Goal: Task Accomplishment & Management: Complete application form

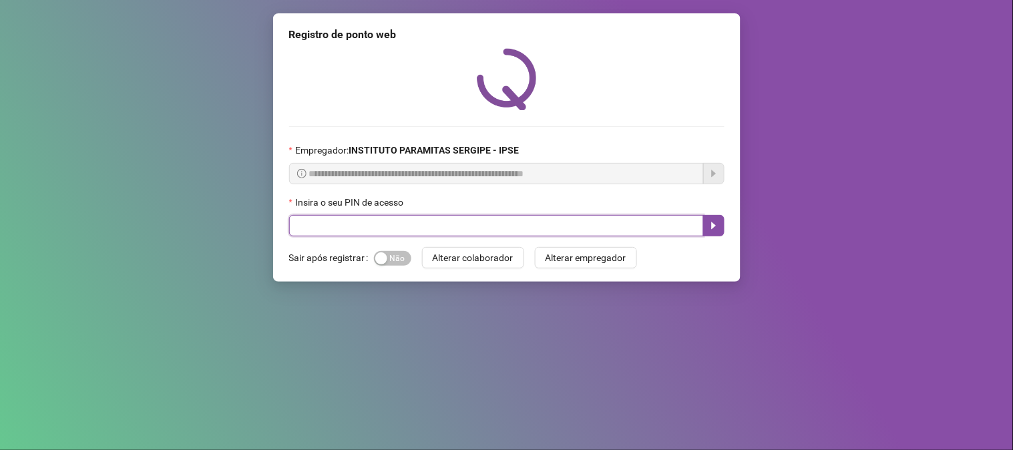
click at [414, 231] on input "text" at bounding box center [496, 225] width 415 height 21
type input "*****"
click at [713, 224] on icon "caret-right" at bounding box center [714, 225] width 11 height 11
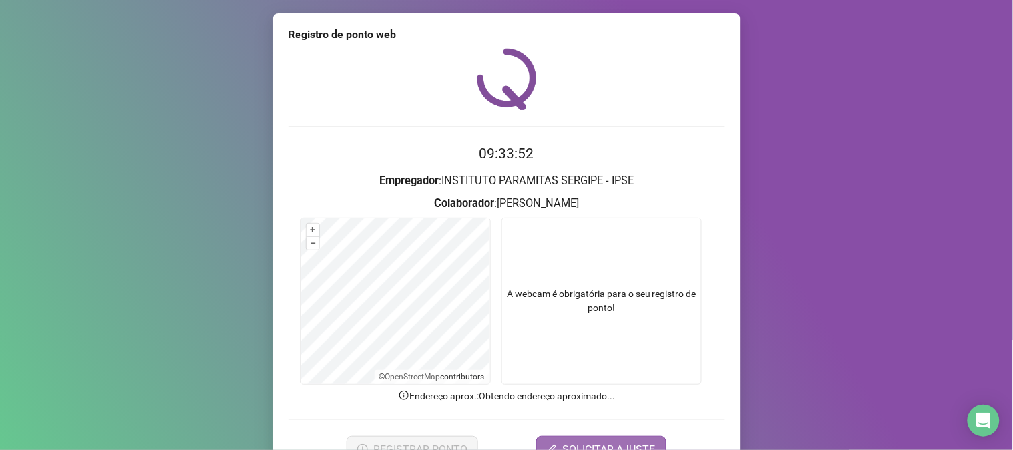
click at [614, 437] on button "SOLICITAR AJUSTE" at bounding box center [601, 449] width 130 height 27
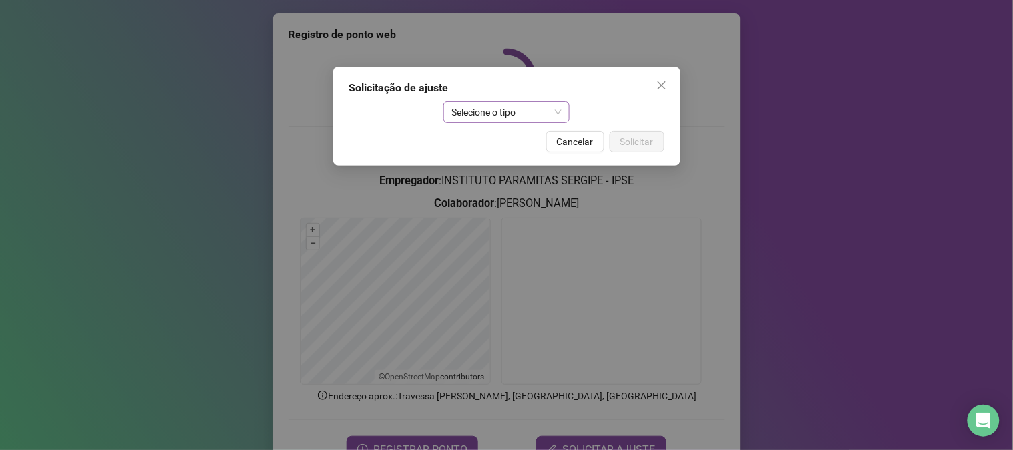
click at [524, 102] on span "Selecione o tipo" at bounding box center [506, 112] width 110 height 20
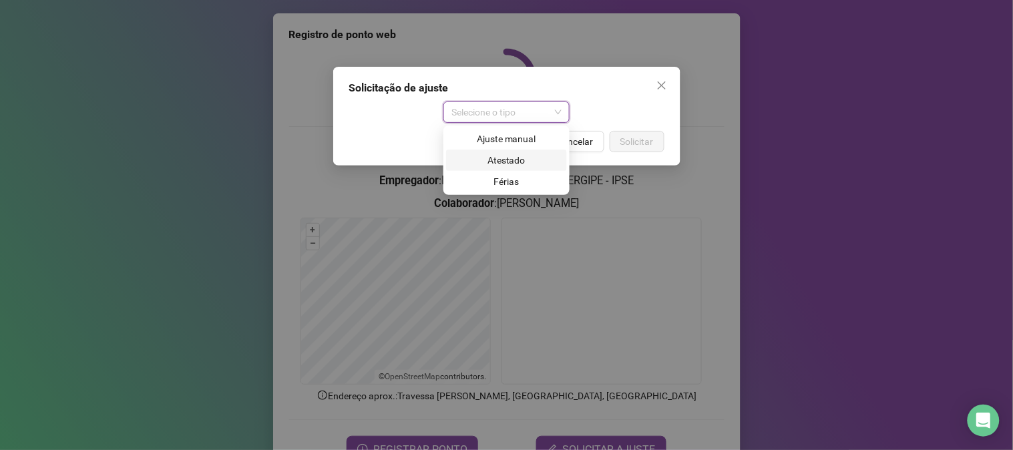
click at [517, 162] on div "Atestado" at bounding box center [506, 160] width 105 height 15
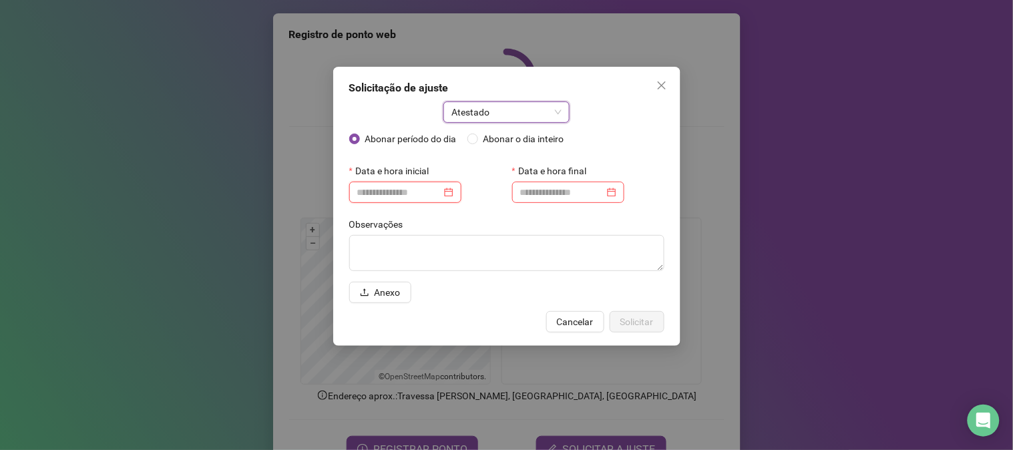
click at [377, 194] on input at bounding box center [399, 192] width 84 height 15
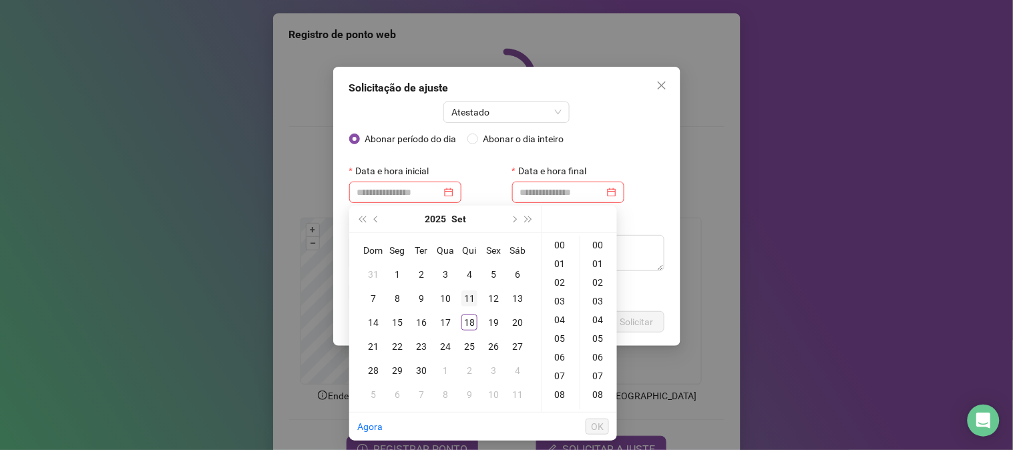
click at [467, 299] on div "11" at bounding box center [469, 299] width 16 height 16
click at [468, 297] on div "11" at bounding box center [469, 299] width 16 height 16
type input "**********"
click at [500, 142] on span "Abonar o dia inteiro" at bounding box center [523, 139] width 91 height 15
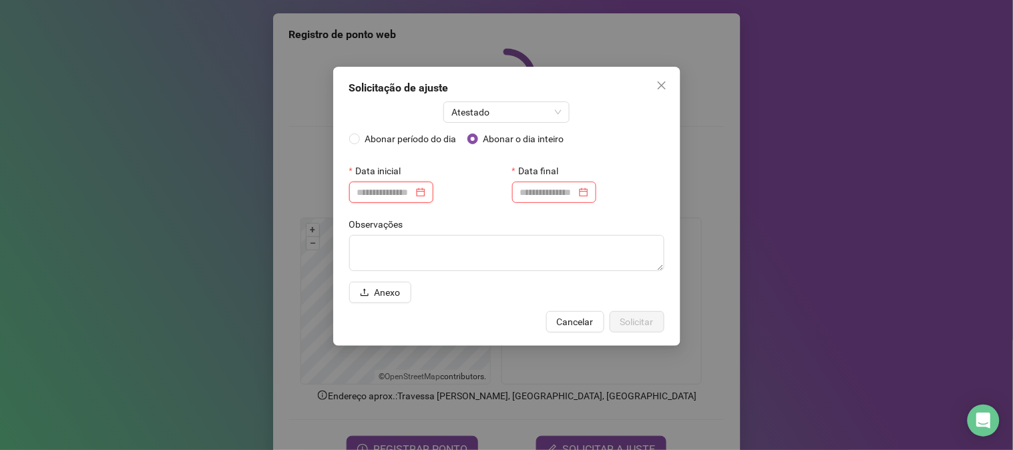
click at [371, 195] on input at bounding box center [385, 192] width 56 height 15
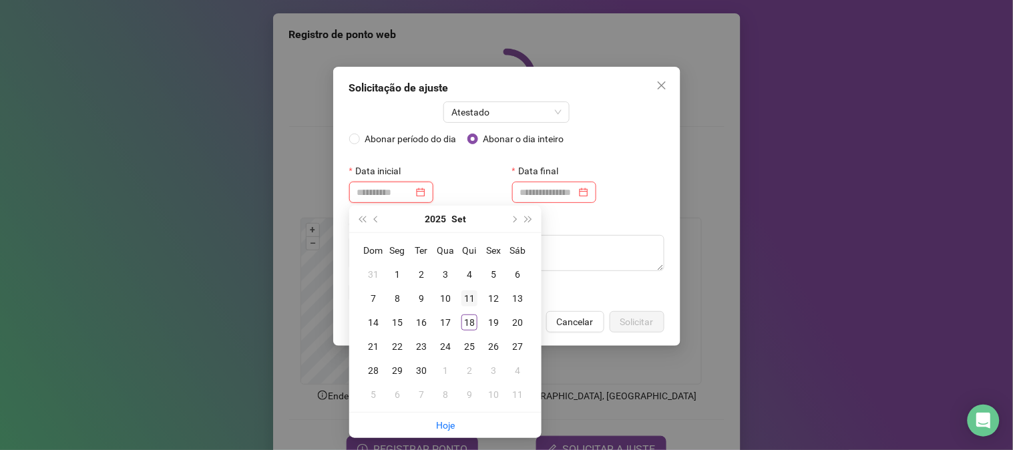
type input "**********"
click at [469, 301] on div "11" at bounding box center [469, 299] width 16 height 16
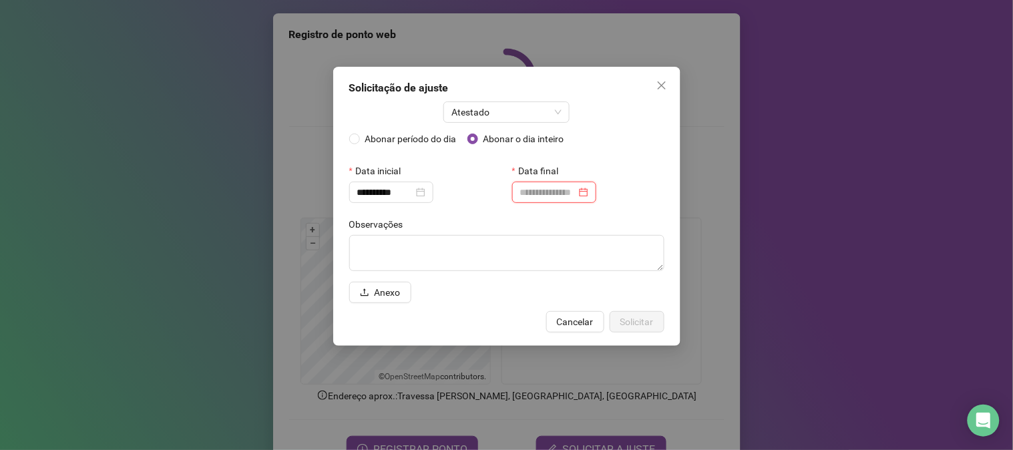
click at [534, 187] on input at bounding box center [548, 192] width 56 height 15
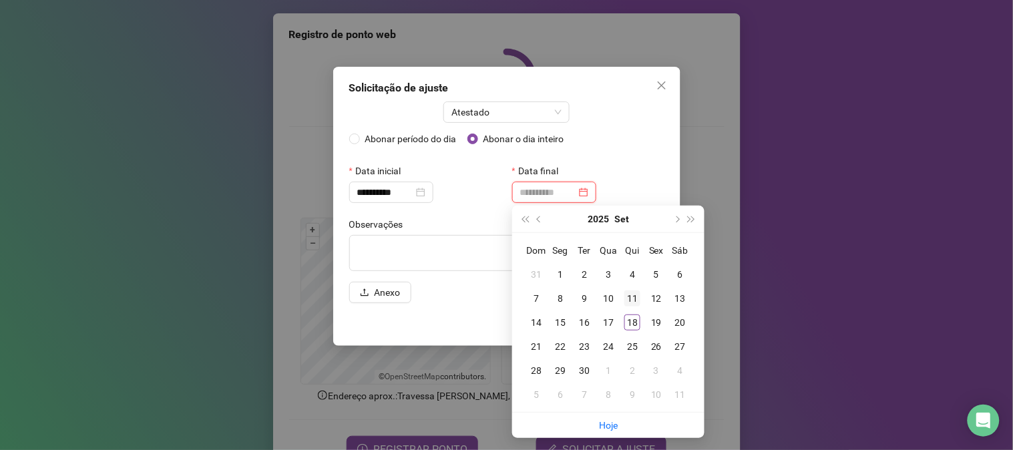
type input "**********"
click at [630, 303] on div "11" at bounding box center [632, 299] width 16 height 16
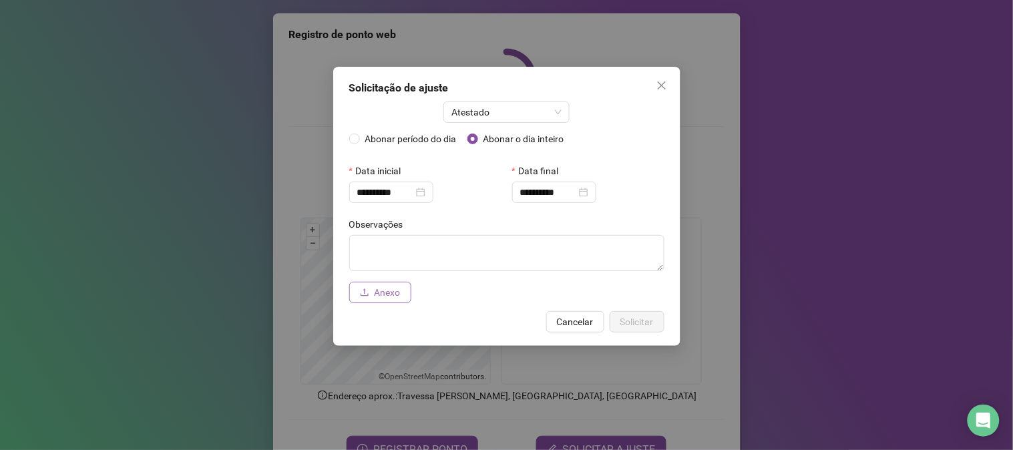
click at [384, 291] on span "Anexo" at bounding box center [388, 292] width 26 height 15
click at [640, 317] on span "Solicitar" at bounding box center [636, 322] width 33 height 15
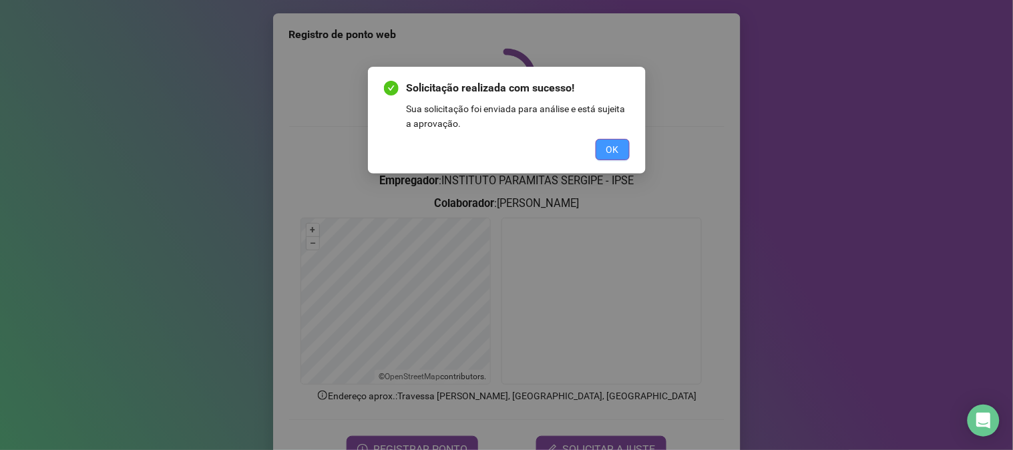
click at [609, 157] on button "OK" at bounding box center [613, 149] width 34 height 21
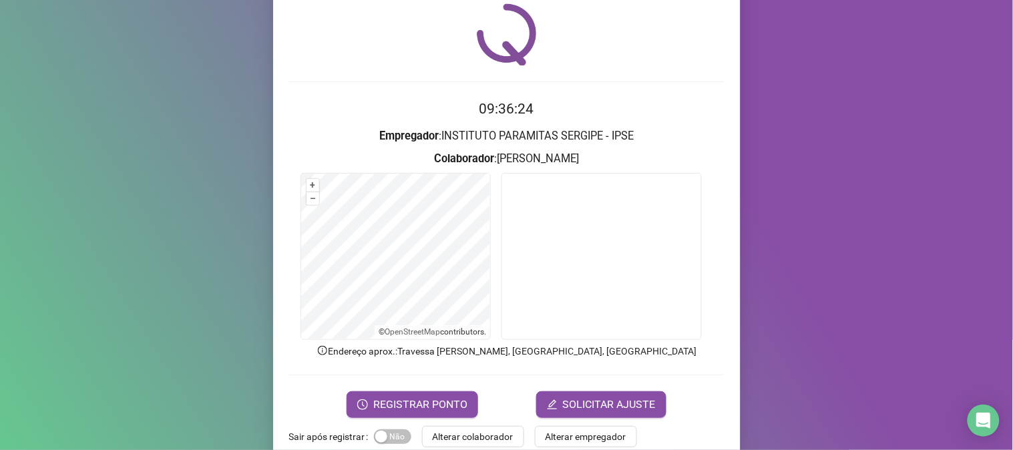
scroll to position [70, 0]
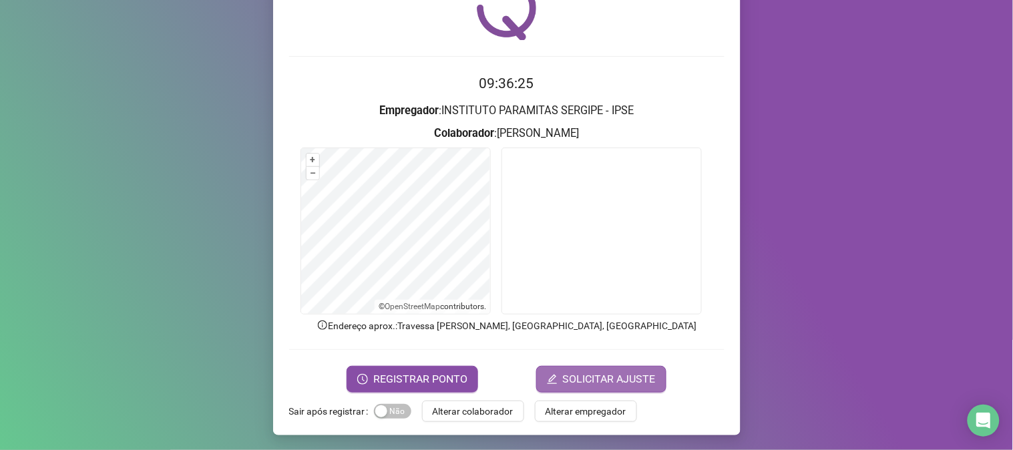
click at [584, 383] on span "SOLICITAR AJUSTE" at bounding box center [609, 379] width 93 height 16
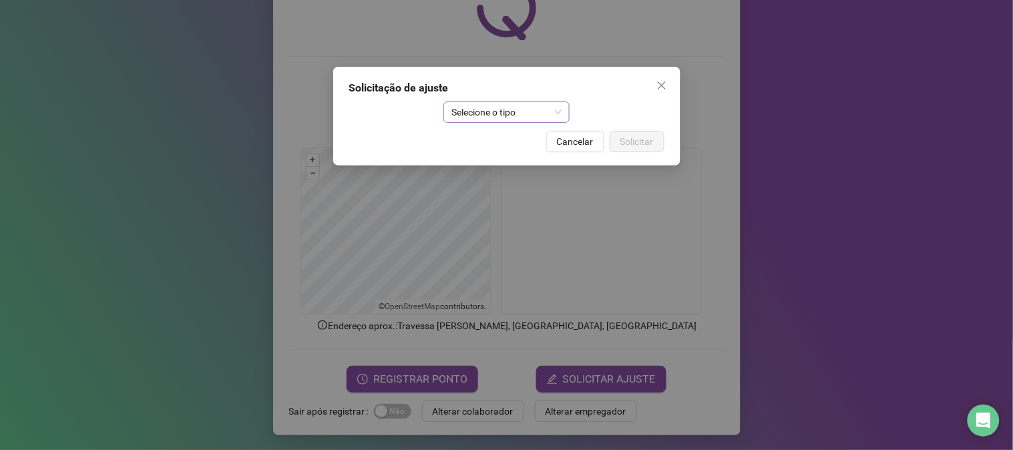
click at [496, 120] on span "Selecione o tipo" at bounding box center [506, 112] width 110 height 20
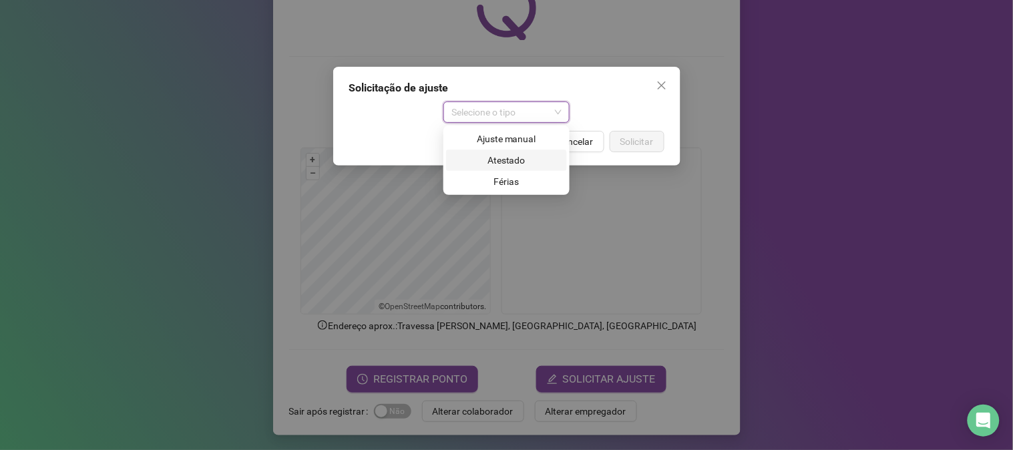
click at [502, 160] on div "Atestado" at bounding box center [506, 160] width 105 height 15
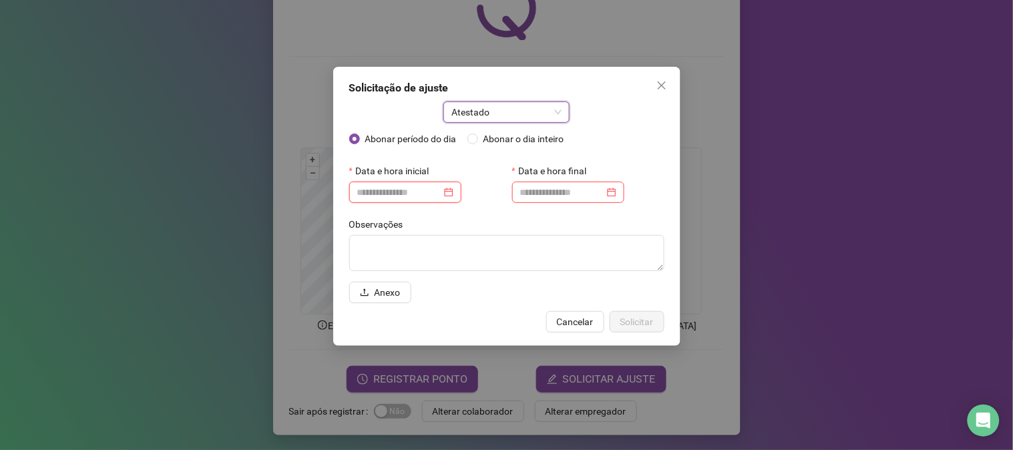
click at [428, 196] on input at bounding box center [399, 192] width 84 height 15
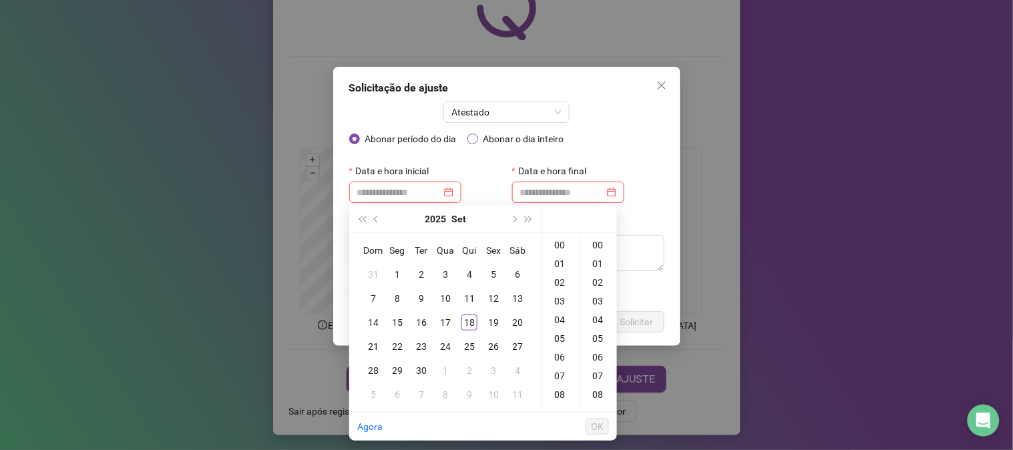
click at [520, 139] on span "Abonar o dia inteiro" at bounding box center [523, 139] width 91 height 15
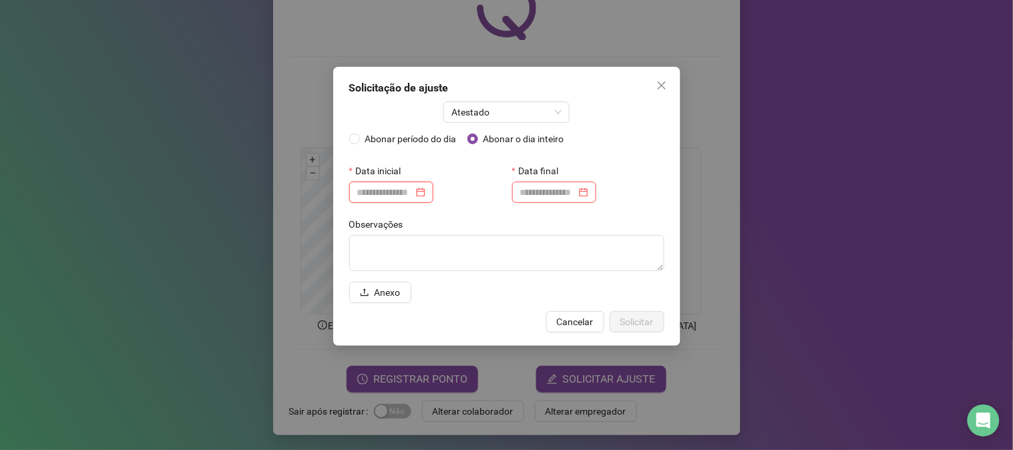
click at [411, 195] on input at bounding box center [385, 192] width 56 height 15
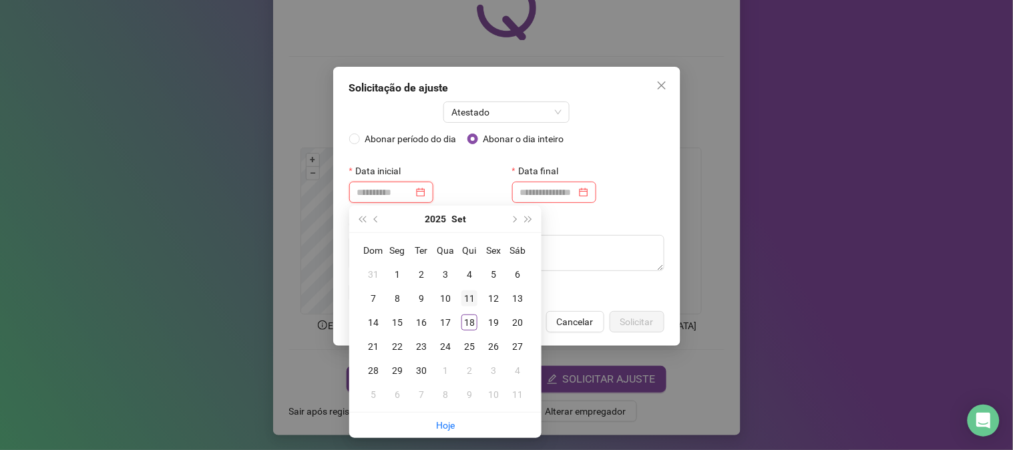
type input "**********"
click at [469, 304] on div "11" at bounding box center [469, 299] width 16 height 16
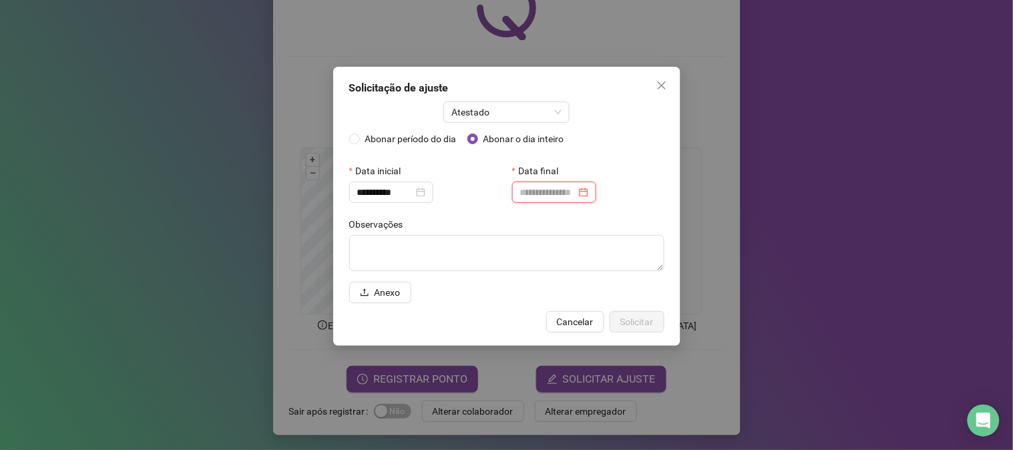
click at [543, 185] on input at bounding box center [548, 192] width 56 height 15
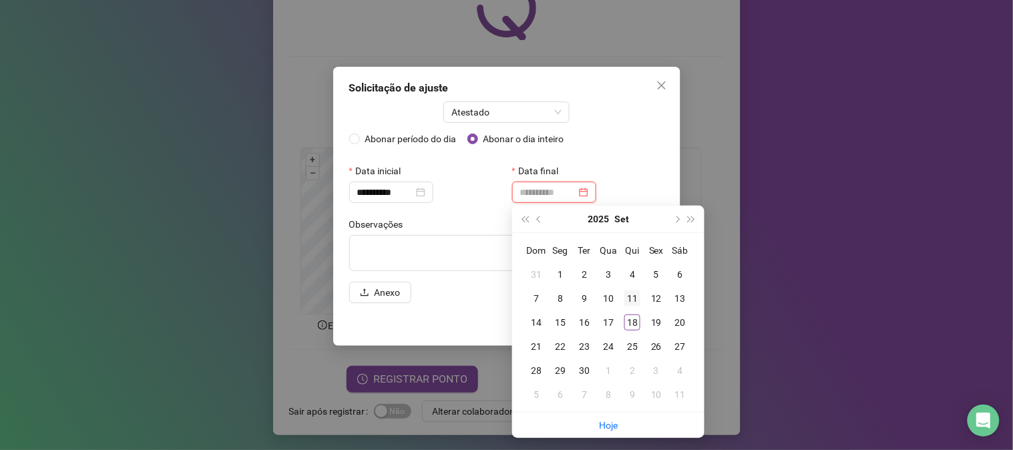
type input "**********"
click at [632, 301] on div "11" at bounding box center [632, 299] width 16 height 16
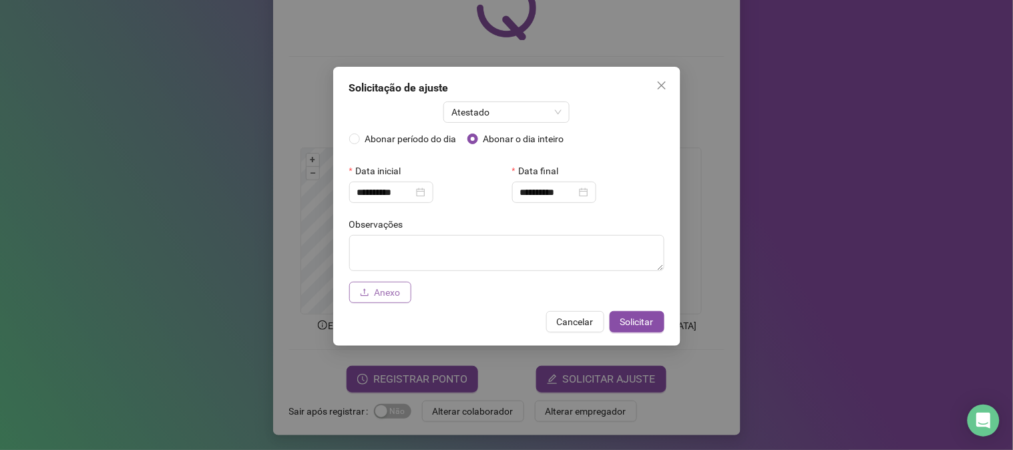
click at [383, 296] on span "Anexo" at bounding box center [388, 292] width 26 height 15
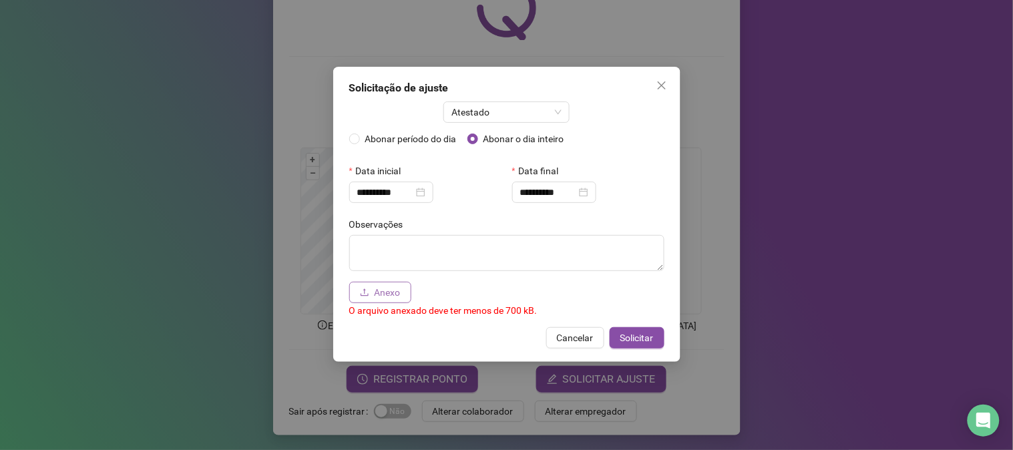
click at [391, 294] on span "Anexo" at bounding box center [388, 292] width 26 height 15
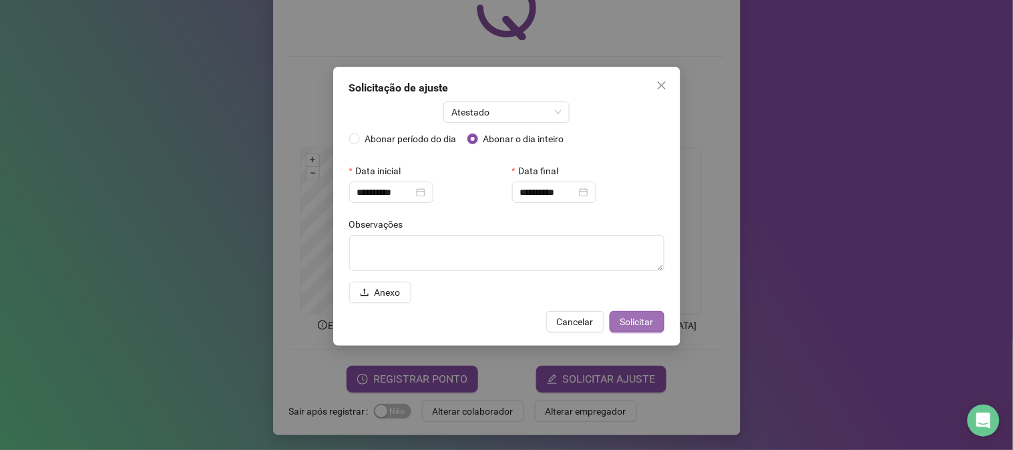
click at [635, 324] on span "Solicitar" at bounding box center [636, 322] width 33 height 15
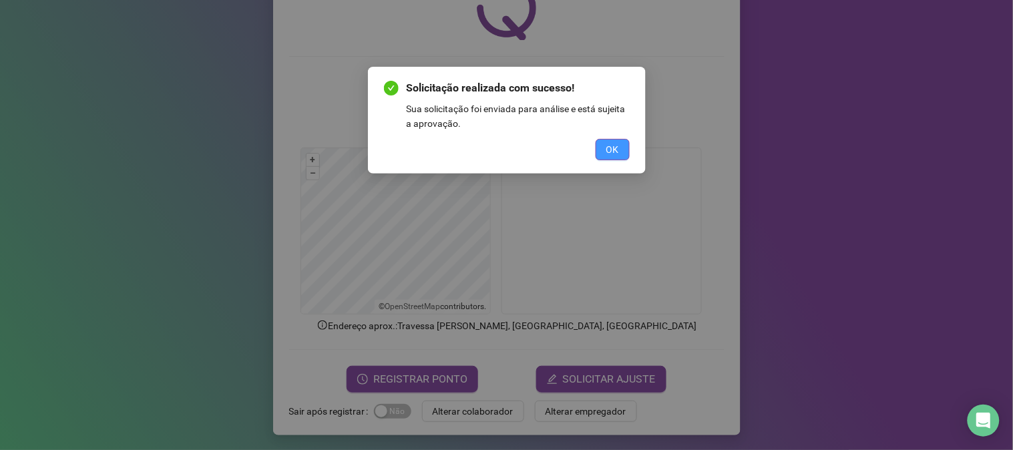
click at [616, 154] on span "OK" at bounding box center [612, 149] width 13 height 15
